Goal: Transaction & Acquisition: Purchase product/service

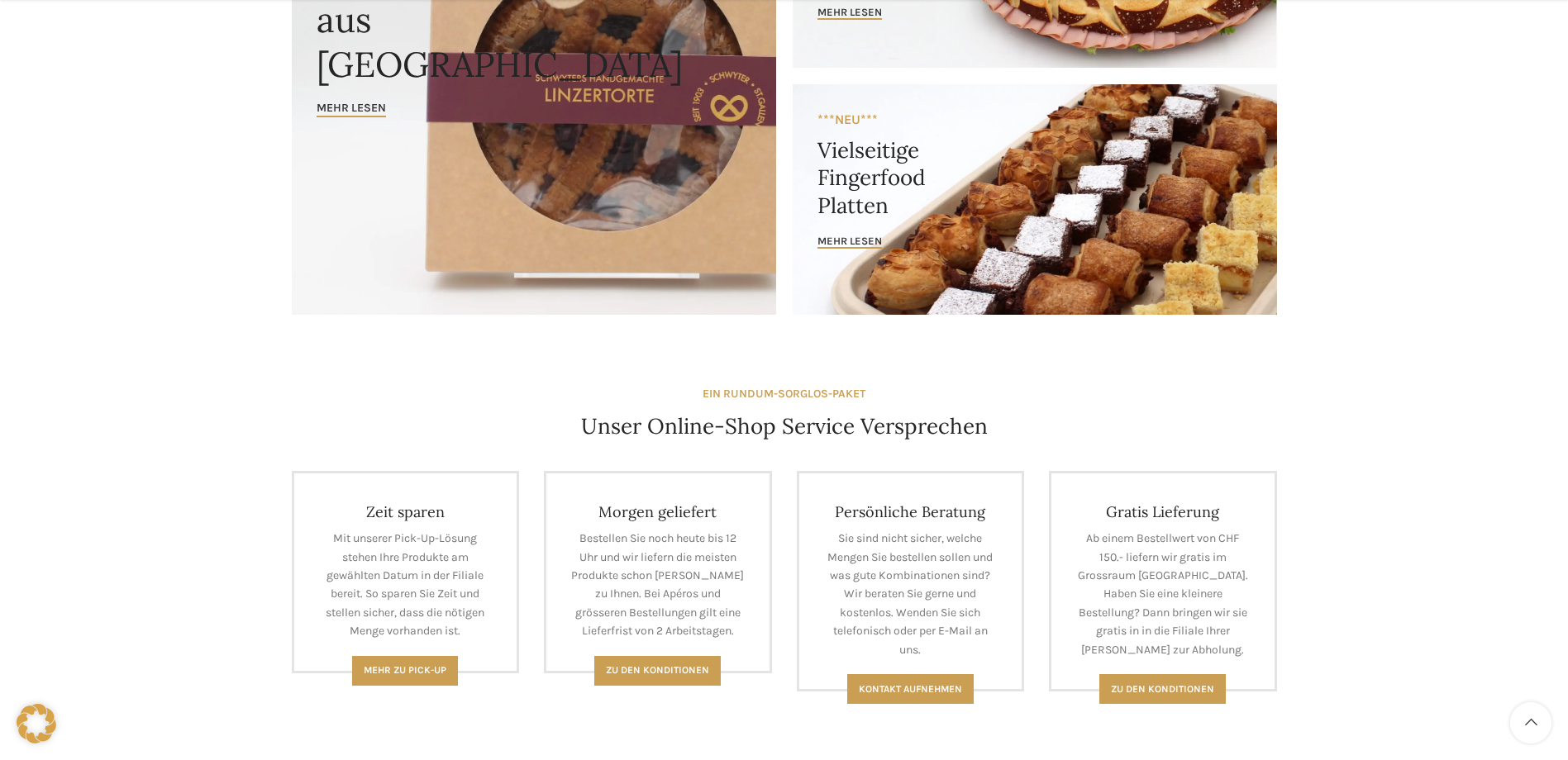
scroll to position [331, 0]
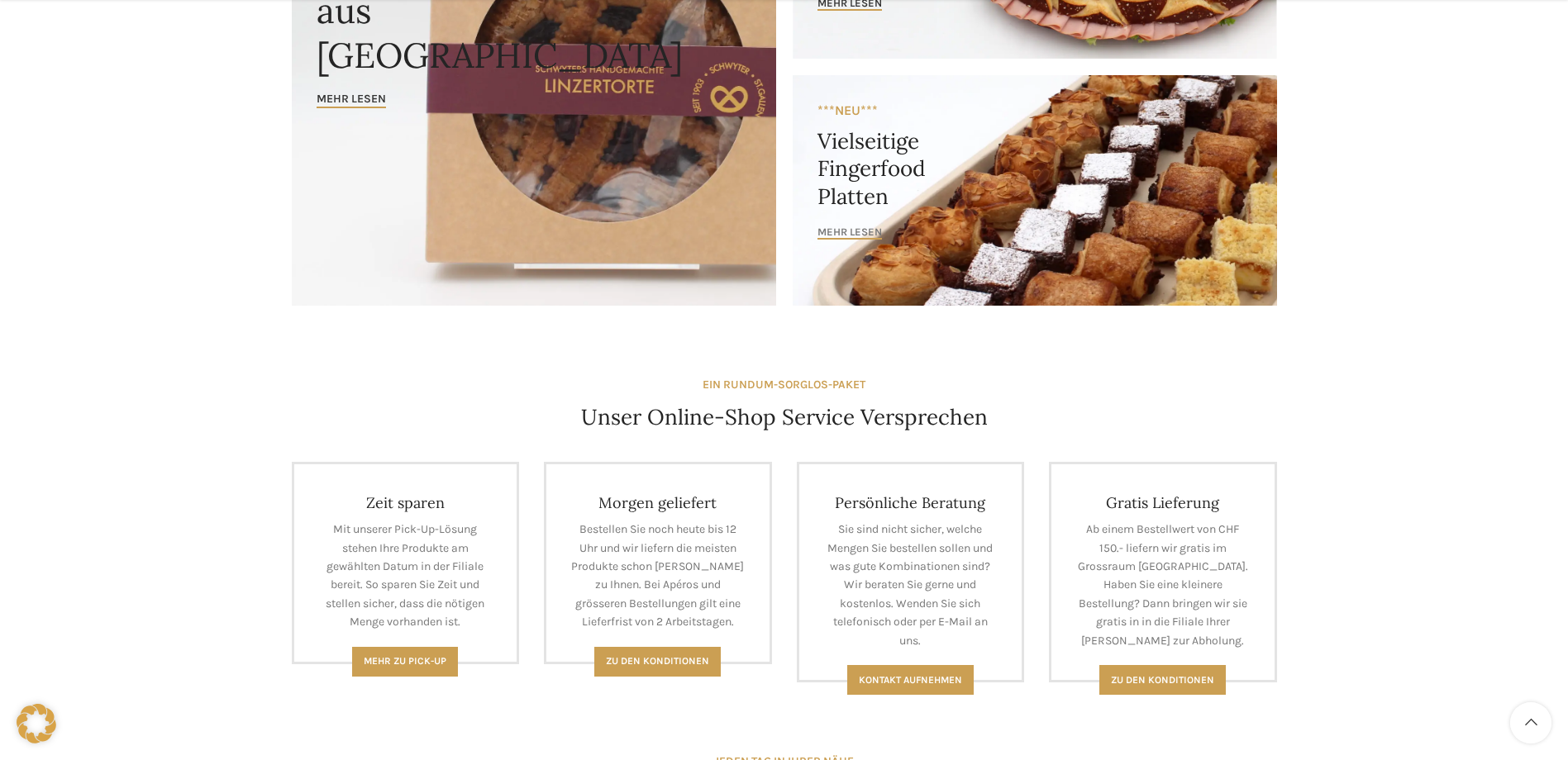
click at [864, 229] on span "mehr lesen" at bounding box center [849, 232] width 64 height 13
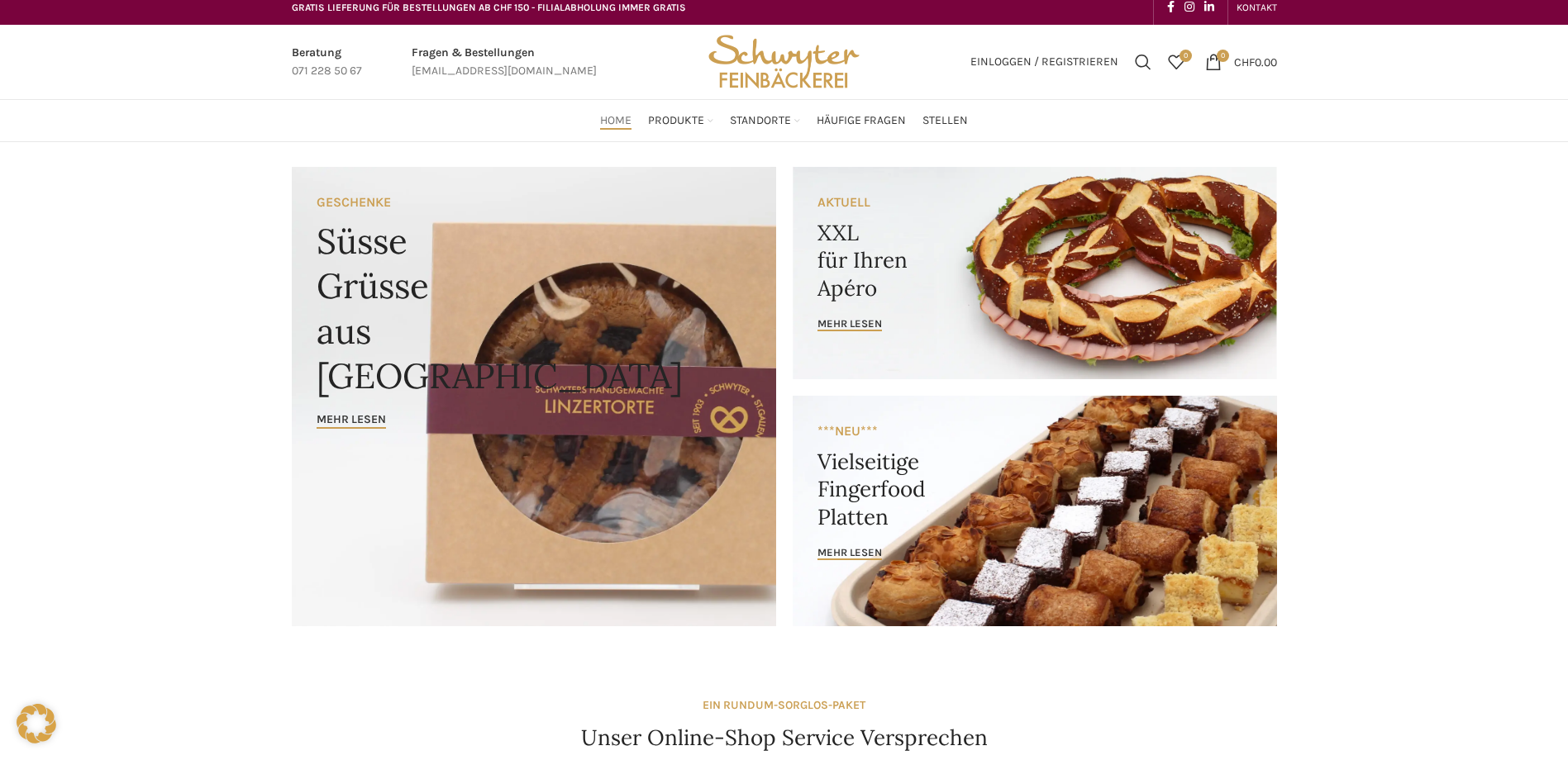
scroll to position [0, 0]
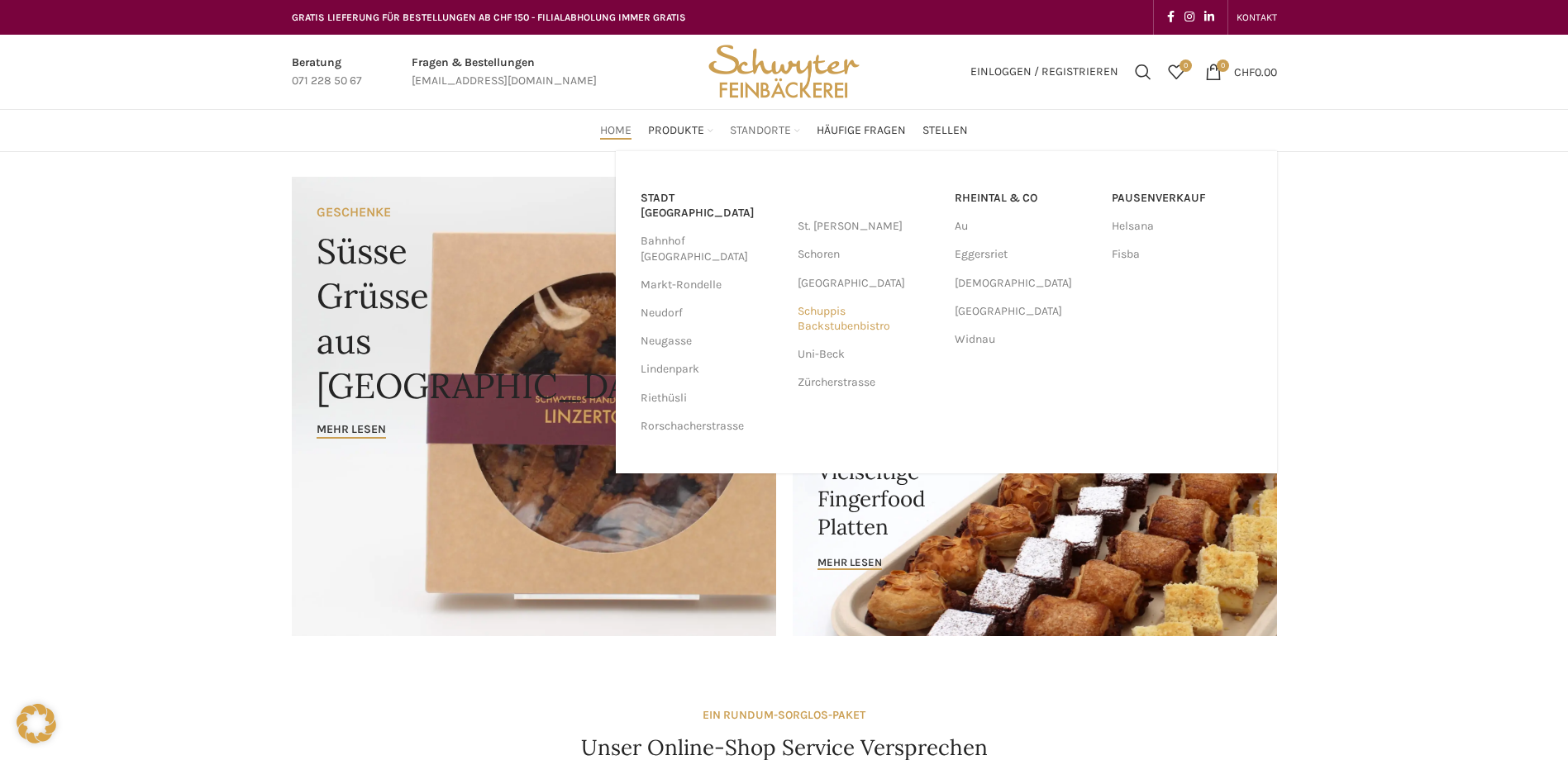
click at [804, 324] on link "Schuppis Backstubenbistro" at bounding box center [868, 319] width 140 height 43
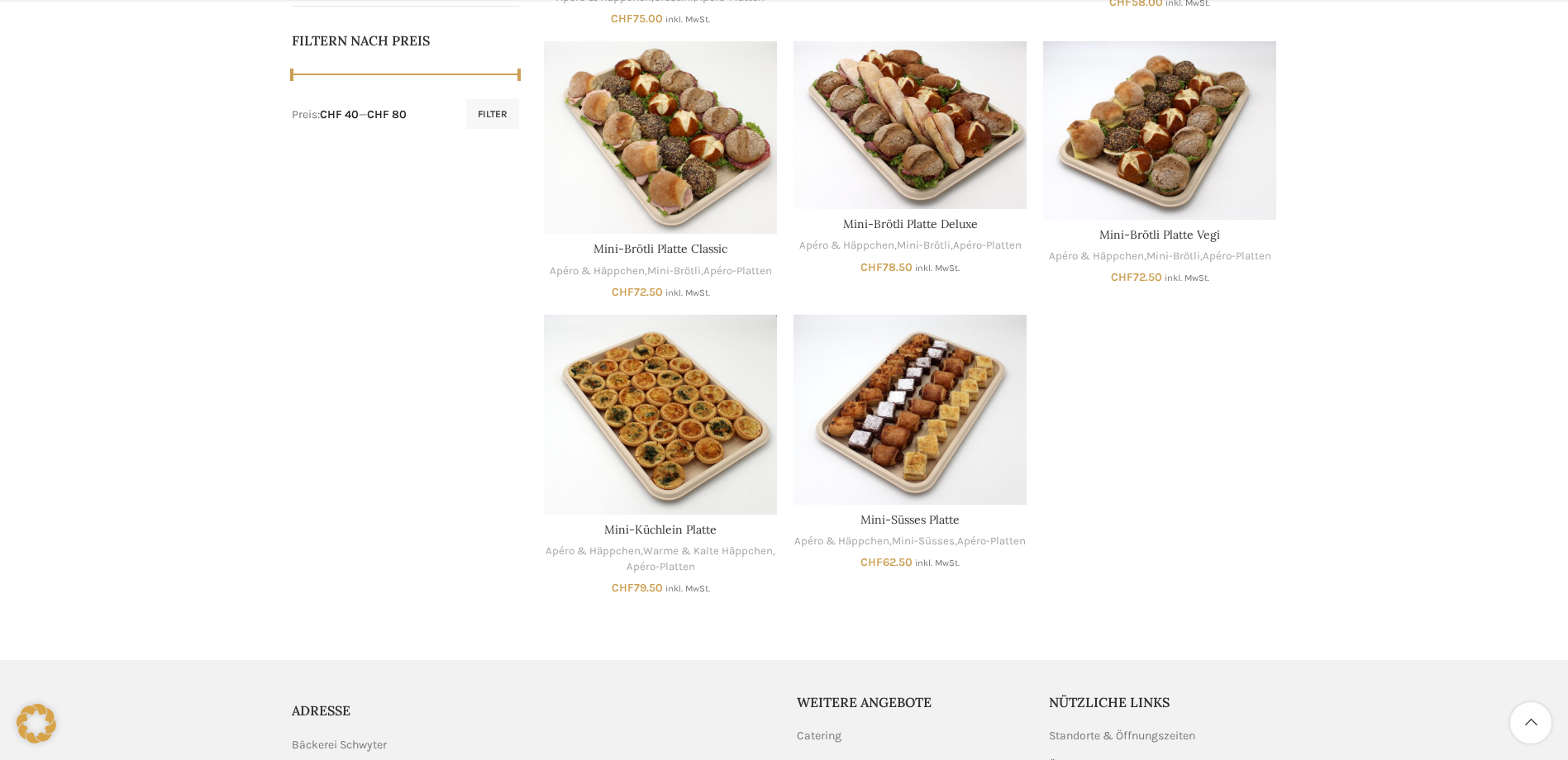
scroll to position [826, 0]
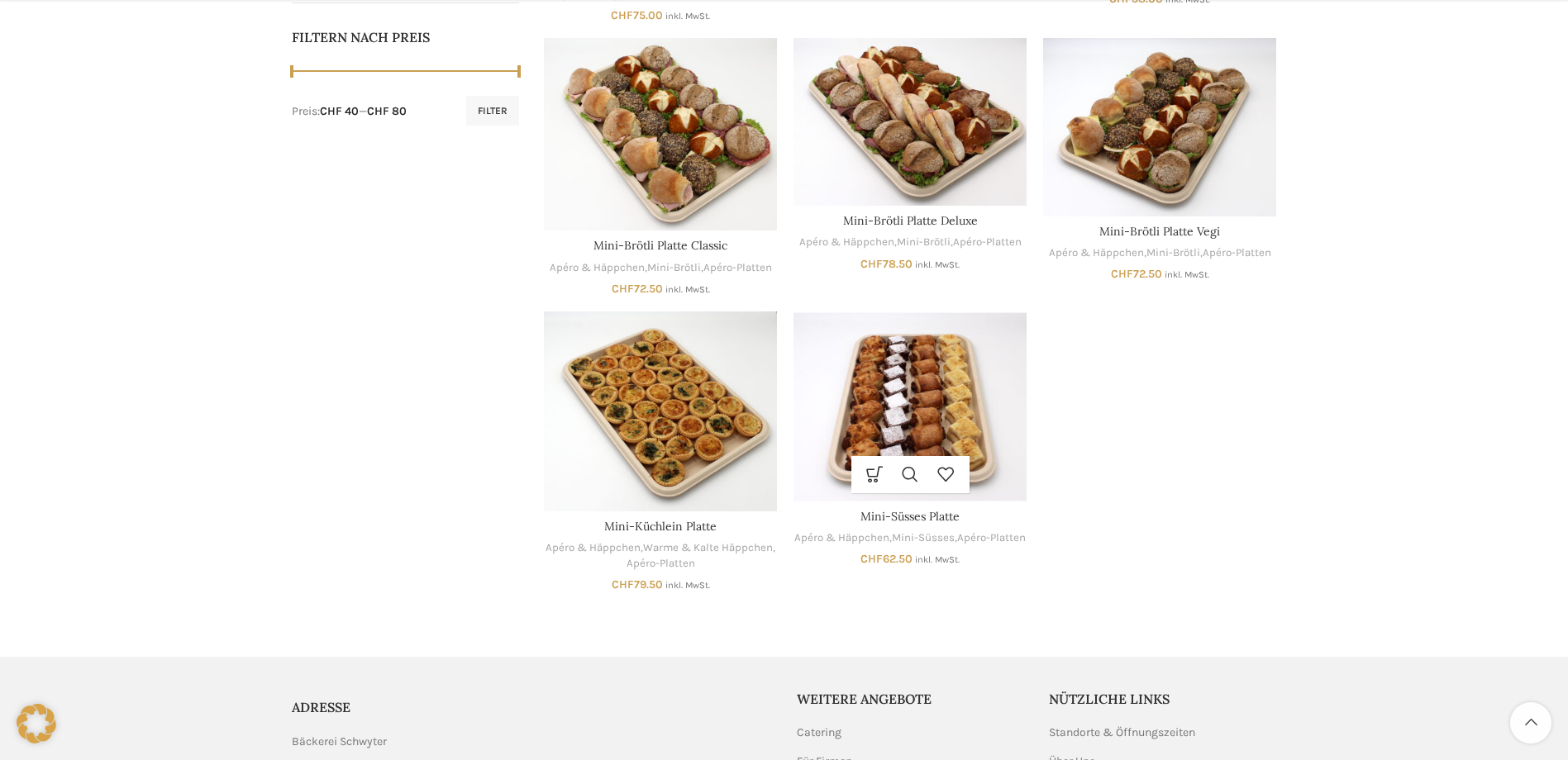
click at [948, 367] on img "Mini-Süsses Platte" at bounding box center [911, 407] width 233 height 190
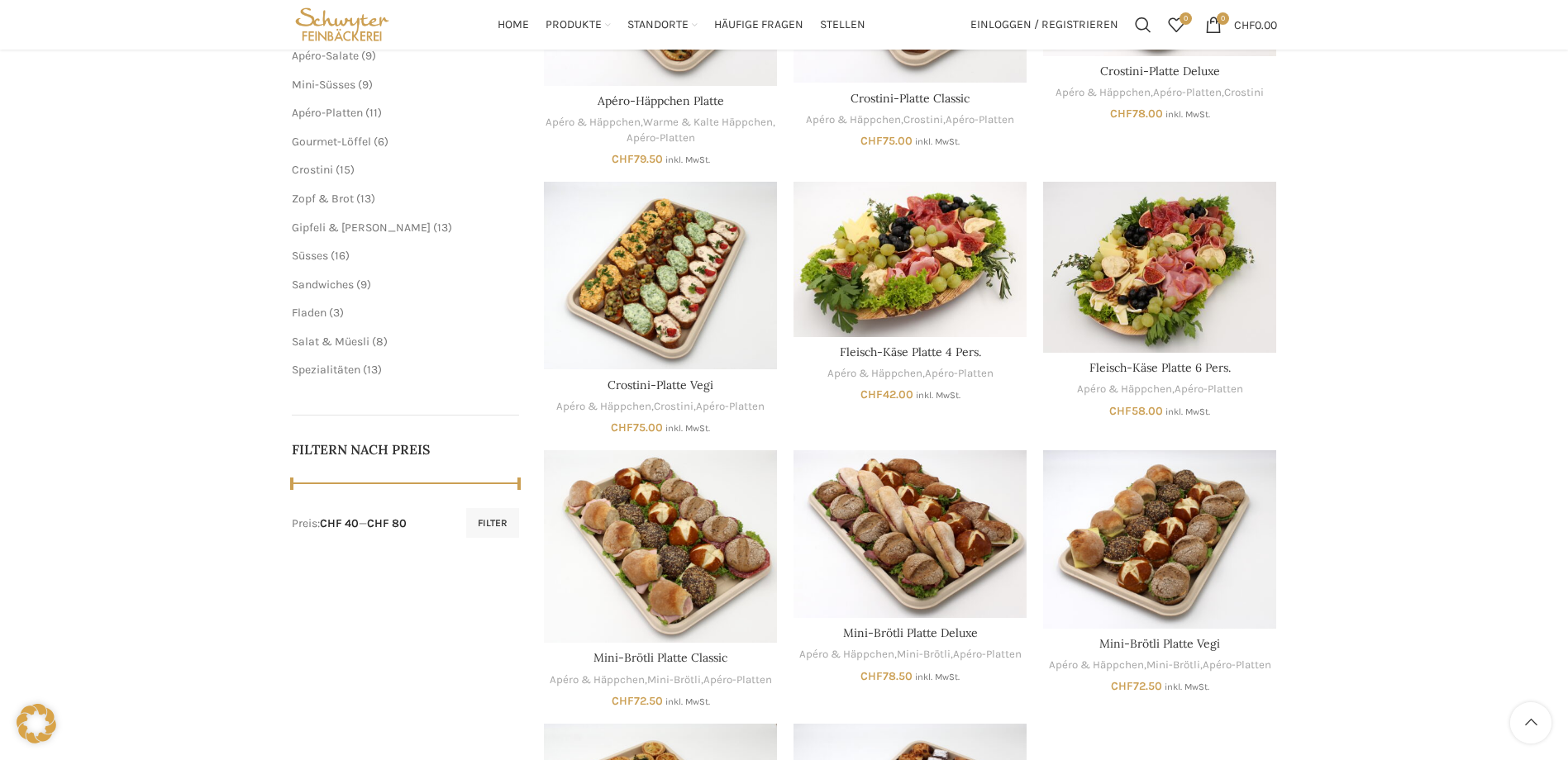
scroll to position [414, 0]
